Goal: Information Seeking & Learning: Learn about a topic

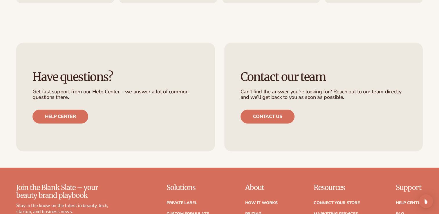
scroll to position [2517, 0]
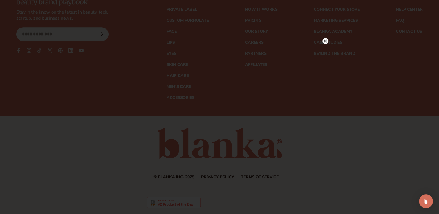
click at [326, 42] on icon at bounding box center [325, 40] width 3 height 3
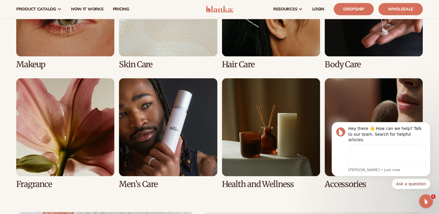
scroll to position [1268, 0]
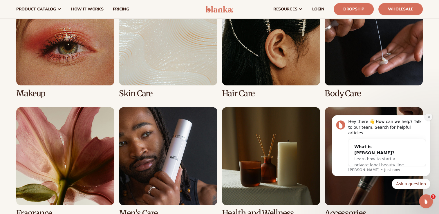
click at [430, 119] on icon "Dismiss notification" at bounding box center [428, 117] width 3 height 3
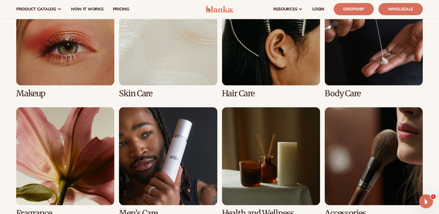
click at [303, 179] on link "7 / 8" at bounding box center [271, 162] width 98 height 111
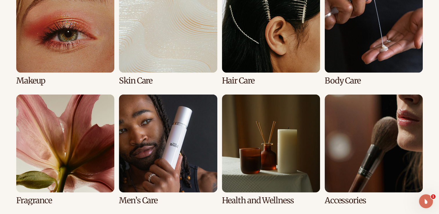
scroll to position [1297, 0]
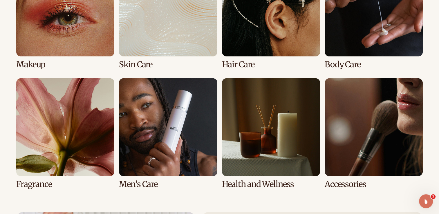
click at [236, 158] on link "7 / 8" at bounding box center [271, 133] width 98 height 111
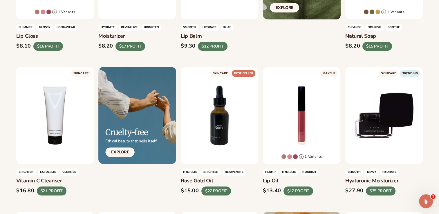
scroll to position [319, 0]
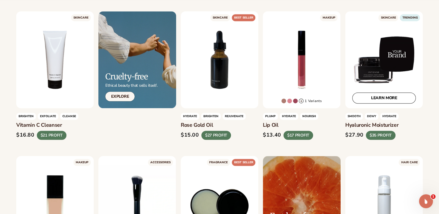
drag, startPoint x: 376, startPoint y: 70, endPoint x: 378, endPoint y: 63, distance: 6.6
drag, startPoint x: 378, startPoint y: 63, endPoint x: 371, endPoint y: 56, distance: 9.7
click at [371, 56] on div "LEARN MORE" at bounding box center [385, 59] width 78 height 97
click at [378, 68] on div "LEARN MORE" at bounding box center [385, 59] width 78 height 97
click at [376, 99] on link "LEARN MORE" at bounding box center [385, 98] width 64 height 11
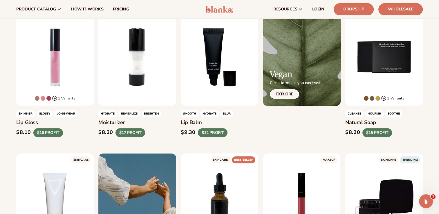
scroll to position [174, 0]
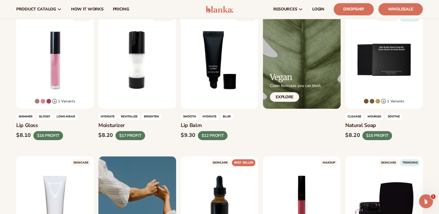
click at [353, 6] on link "Dropship" at bounding box center [354, 9] width 40 height 12
